Goal: Information Seeking & Learning: Find contact information

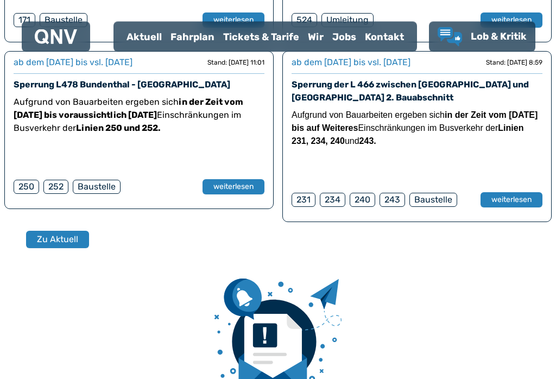
scroll to position [432, 0]
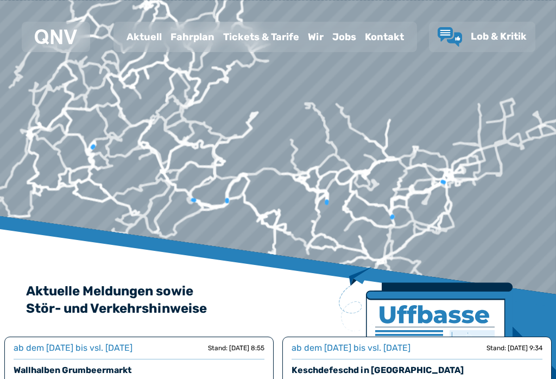
click at [260, 35] on div "Tickets & Tarife" at bounding box center [261, 37] width 85 height 28
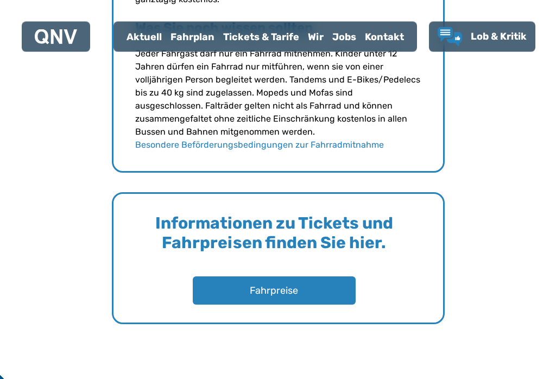
scroll to position [1567, 0]
click at [270, 287] on button "Fahrpreise" at bounding box center [274, 290] width 163 height 28
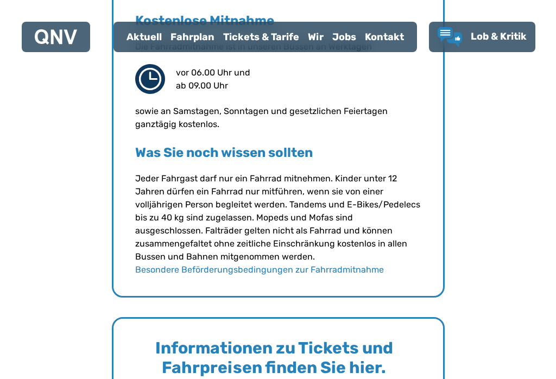
scroll to position [1437, 0]
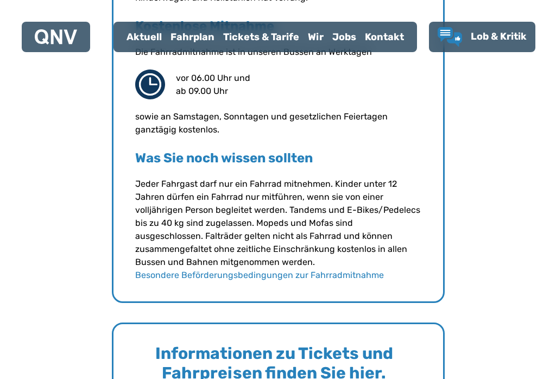
click at [187, 28] on div "Fahrplan" at bounding box center [192, 37] width 53 height 28
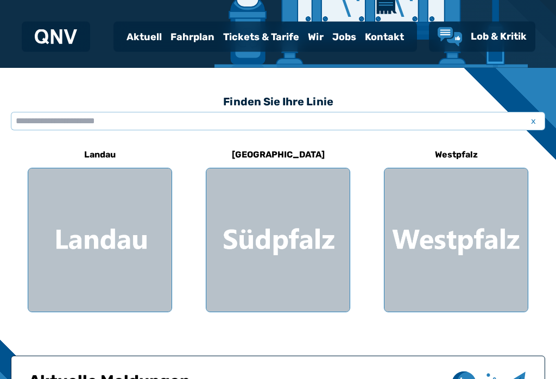
scroll to position [241, 0]
click at [68, 241] on div at bounding box center [99, 239] width 143 height 143
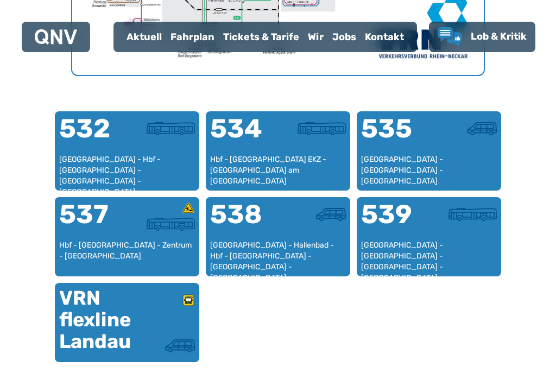
scroll to position [633, 0]
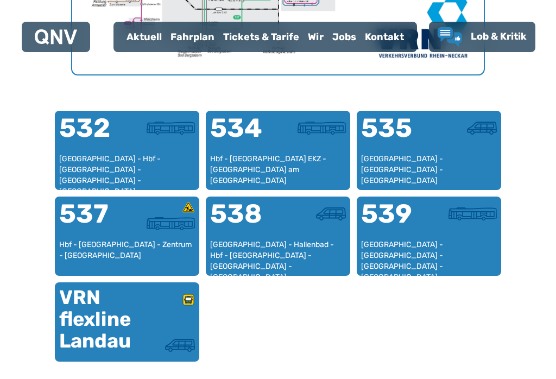
click at [92, 234] on div "537" at bounding box center [93, 220] width 68 height 39
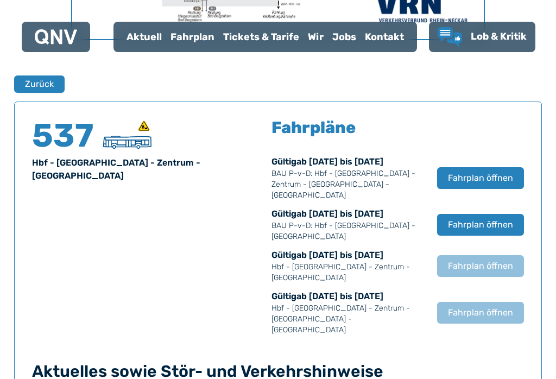
scroll to position [661, 0]
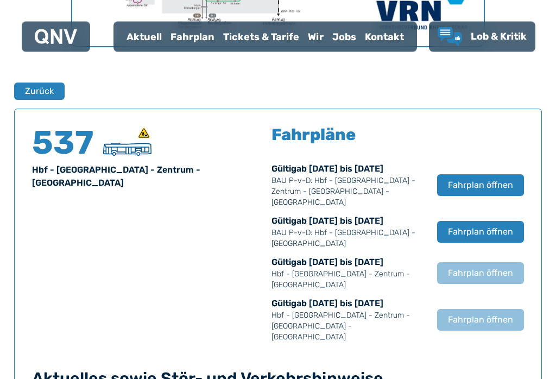
click at [481, 179] on span "Fahrplan öffnen" at bounding box center [480, 185] width 65 height 13
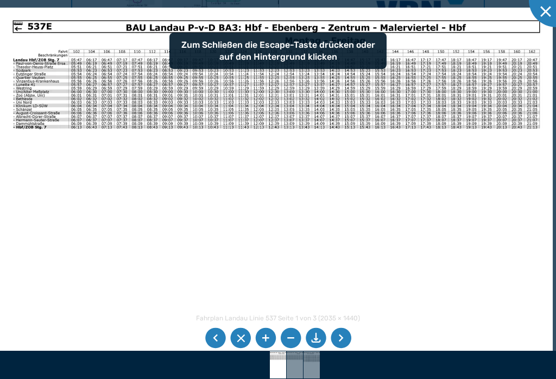
click at [37, 158] on img at bounding box center [276, 203] width 552 height 391
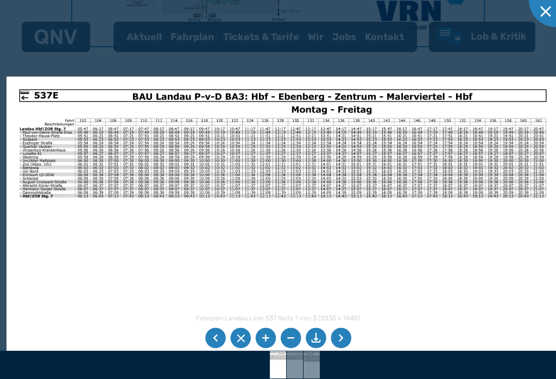
click at [12, 158] on img at bounding box center [283, 271] width 552 height 391
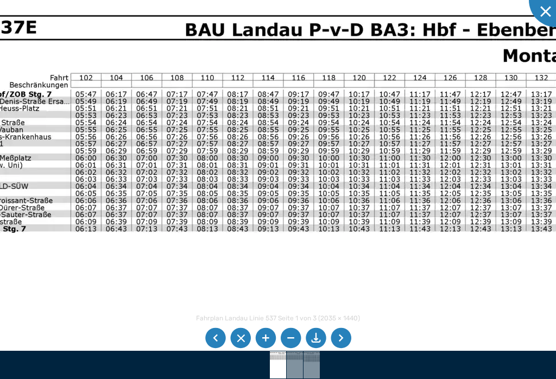
click at [348, 335] on li at bounding box center [340, 338] width 21 height 21
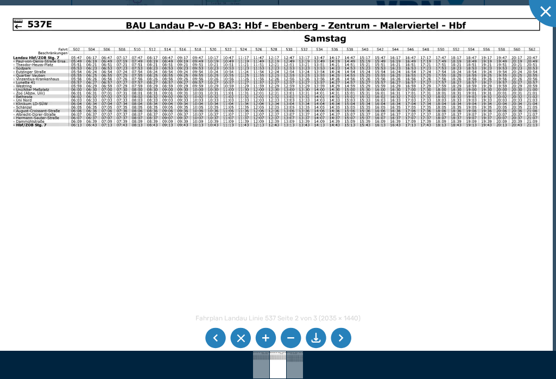
click at [343, 330] on li at bounding box center [340, 338] width 21 height 21
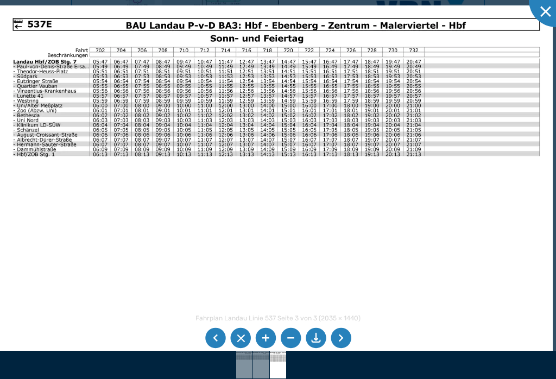
click at [348, 337] on li at bounding box center [340, 338] width 21 height 21
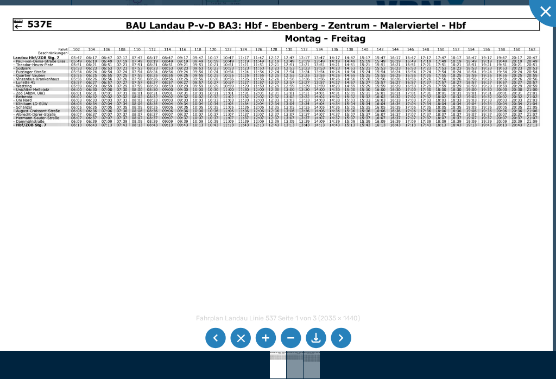
click at [343, 333] on li at bounding box center [340, 338] width 21 height 21
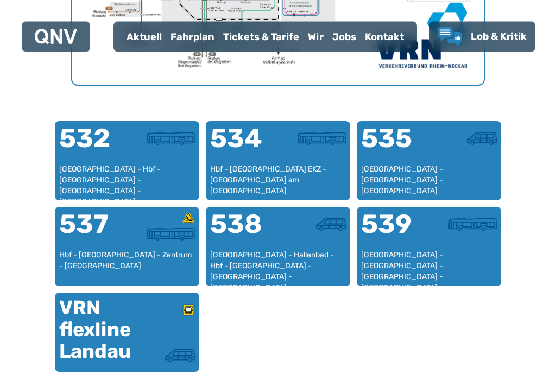
scroll to position [623, 0]
click at [93, 327] on div "VRN flexline Landau" at bounding box center [93, 329] width 68 height 65
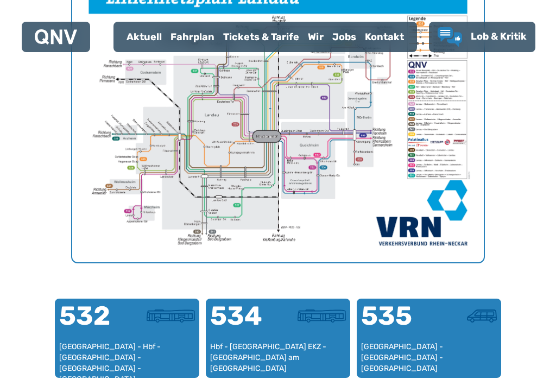
scroll to position [334, 0]
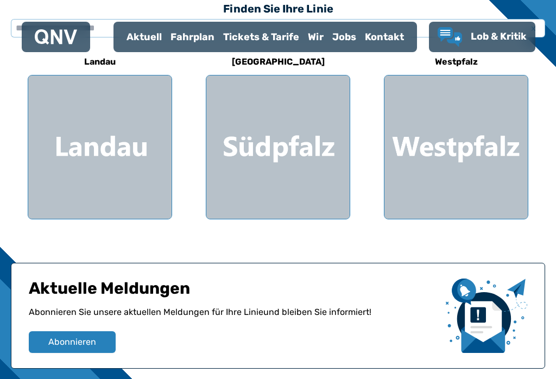
scroll to position [258, 0]
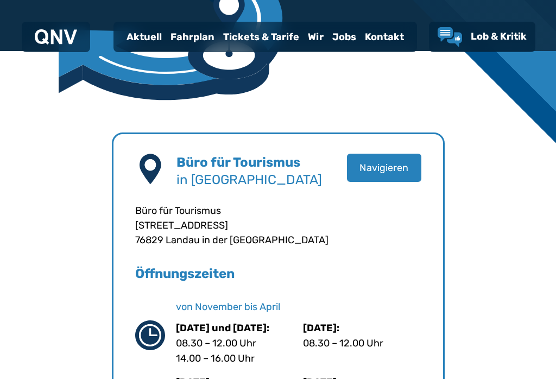
scroll to position [1437, 0]
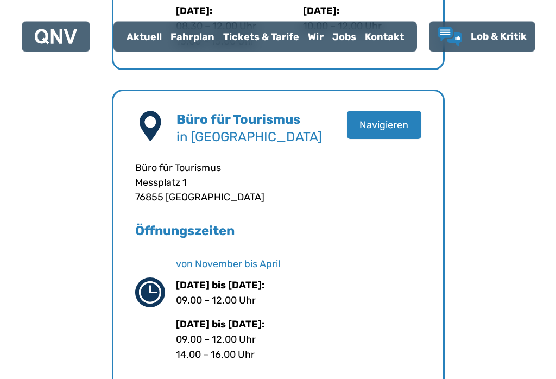
scroll to position [820, 0]
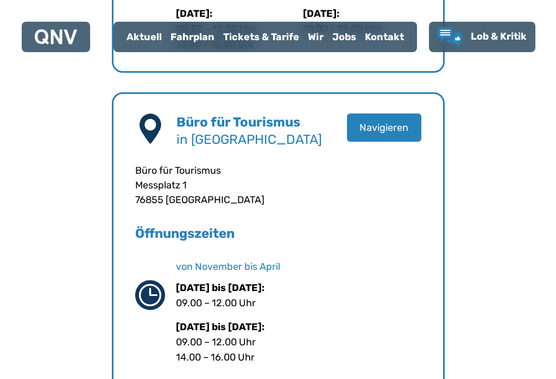
click at [220, 128] on b "Büro für Tourismus" at bounding box center [238, 121] width 124 height 15
click at [248, 124] on b "Büro für Tourismus" at bounding box center [238, 121] width 124 height 15
click at [246, 125] on b "Büro für Tourismus" at bounding box center [238, 121] width 124 height 15
click at [190, 195] on p "Büro für Tourismus [STREET_ADDRESS]" at bounding box center [278, 185] width 286 height 44
click at [214, 238] on h5 "Öffnungszeiten" at bounding box center [278, 233] width 286 height 17
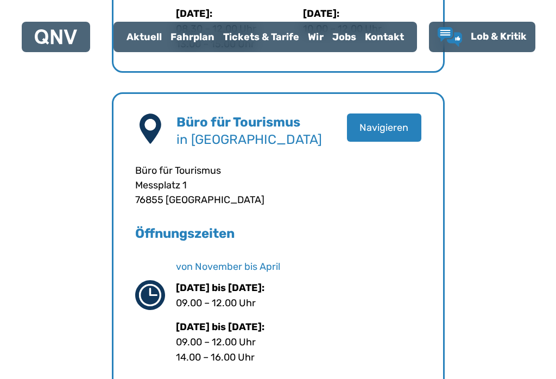
click at [160, 291] on use at bounding box center [150, 295] width 30 height 30
click at [149, 127] on use at bounding box center [150, 128] width 22 height 30
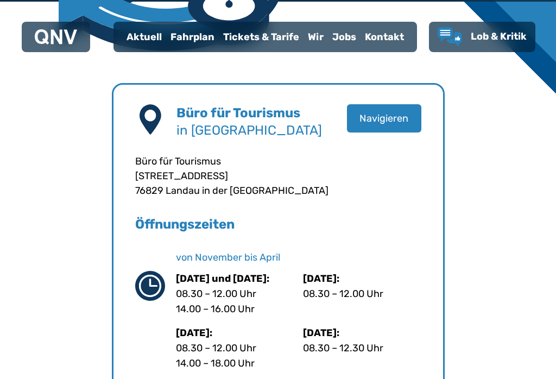
scroll to position [292, 0]
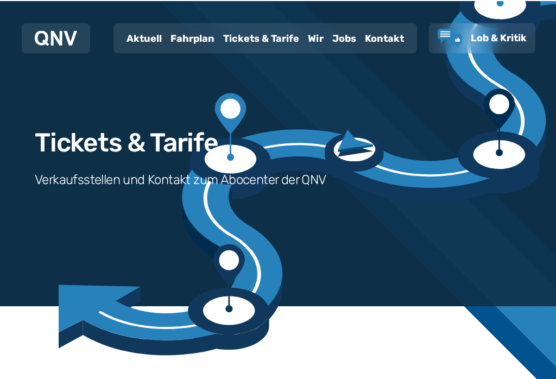
scroll to position [0, 0]
